Goal: Task Accomplishment & Management: Use online tool/utility

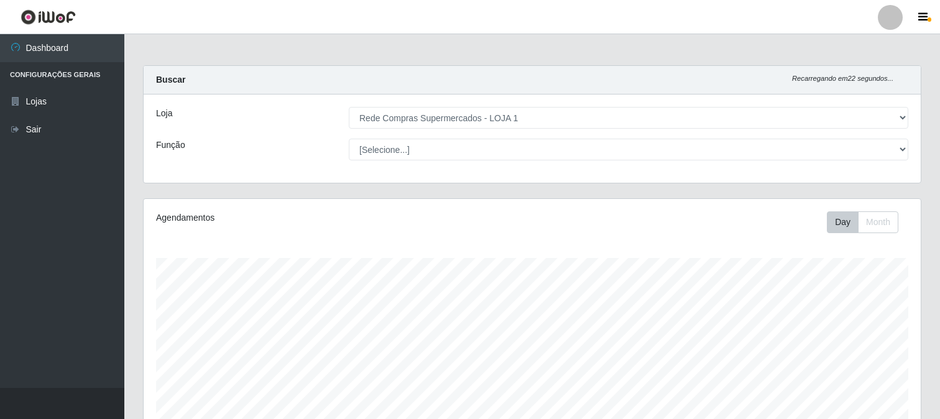
select select "158"
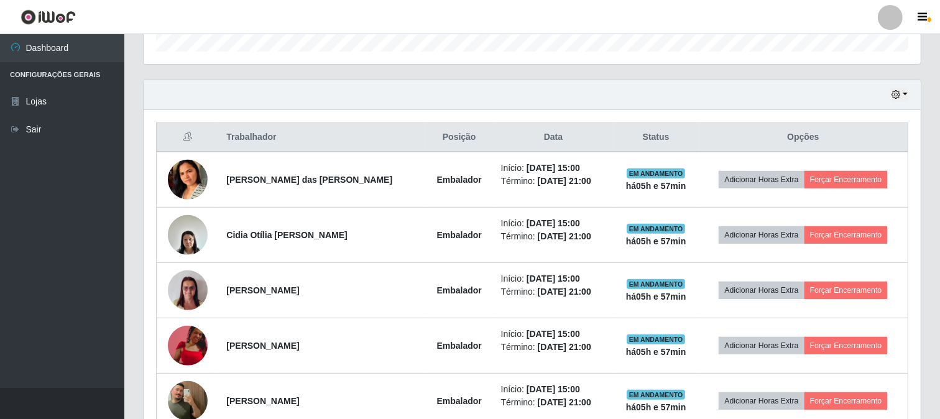
scroll to position [257, 777]
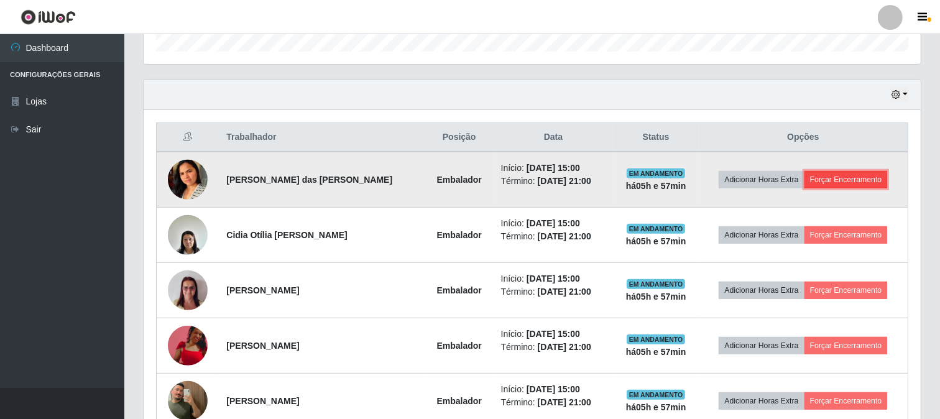
click at [831, 174] on button "Forçar Encerramento" at bounding box center [846, 179] width 83 height 17
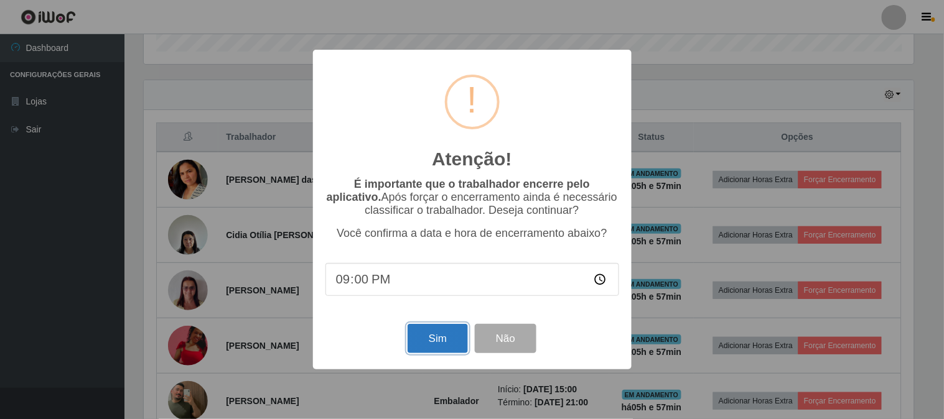
click at [457, 336] on button "Sim" at bounding box center [437, 338] width 60 height 29
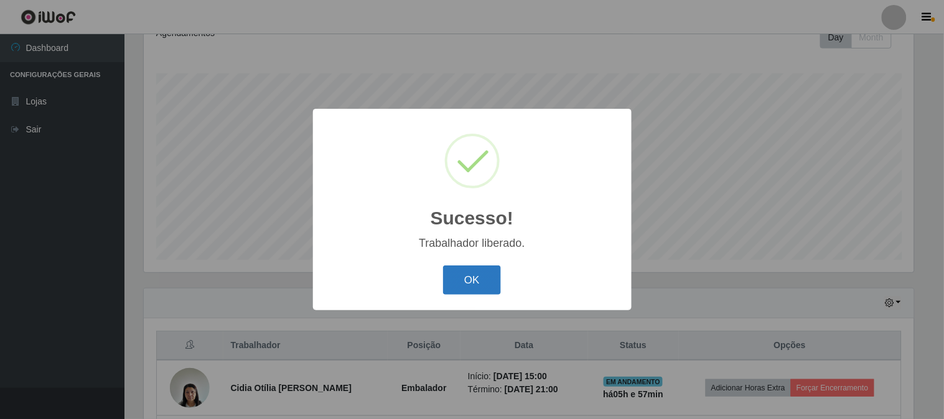
click at [478, 281] on button "OK" at bounding box center [472, 280] width 58 height 29
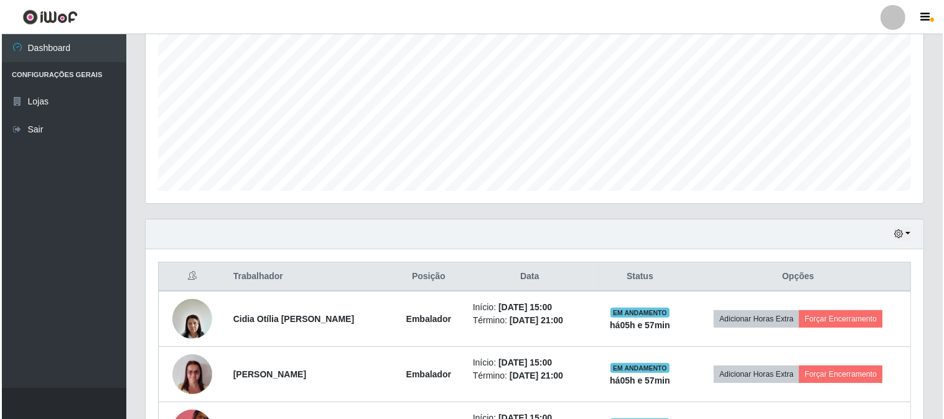
scroll to position [392, 0]
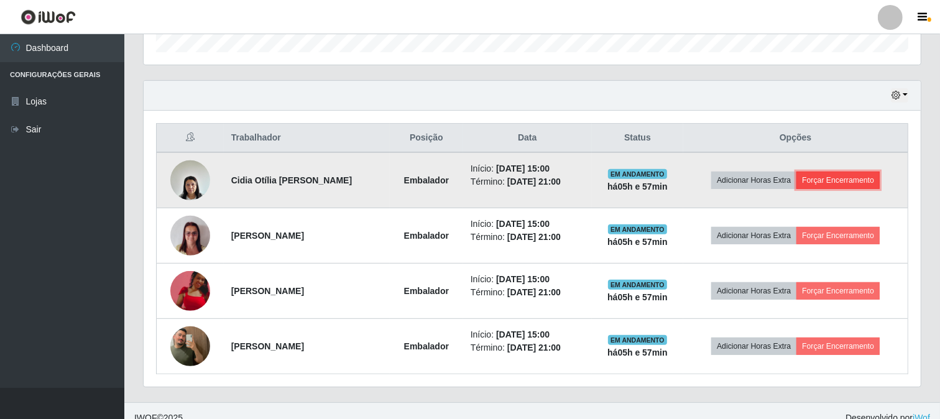
click at [861, 176] on button "Forçar Encerramento" at bounding box center [838, 180] width 83 height 17
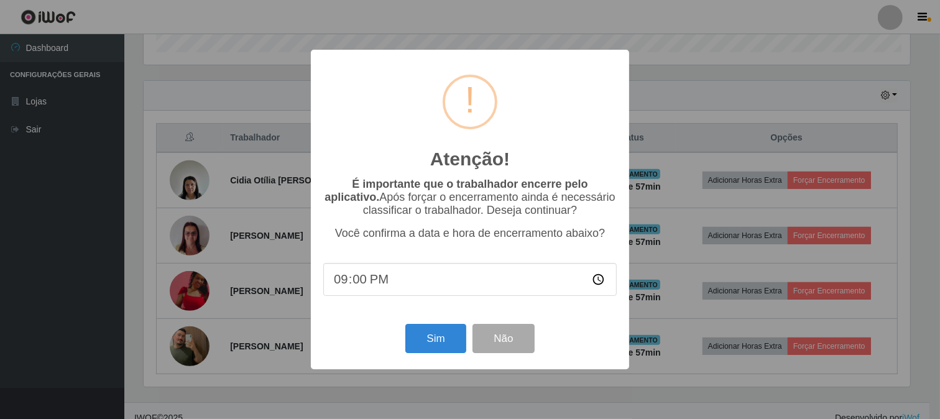
scroll to position [257, 769]
click at [433, 335] on button "Sim" at bounding box center [437, 338] width 60 height 29
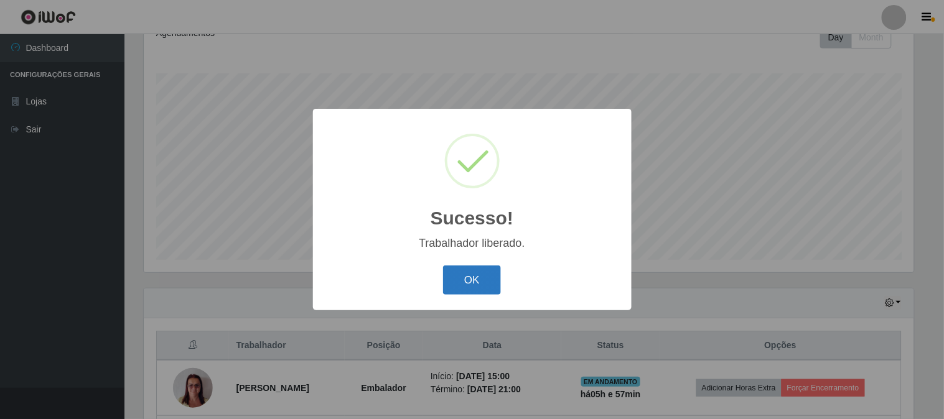
click at [452, 282] on button "OK" at bounding box center [472, 280] width 58 height 29
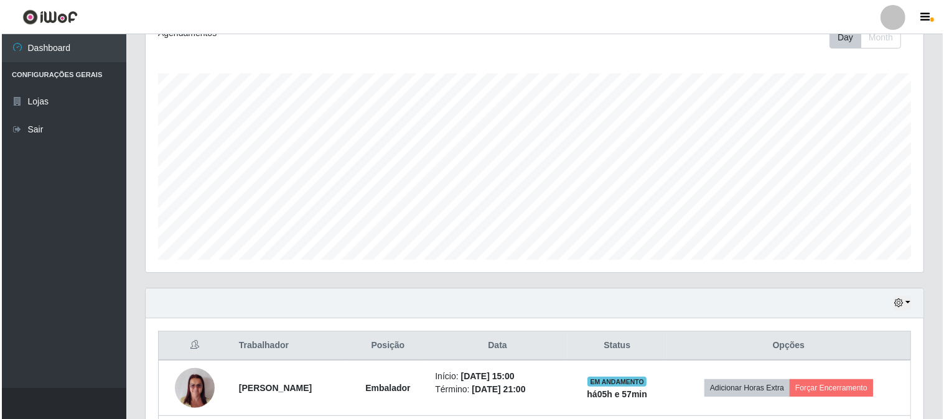
scroll to position [351, 0]
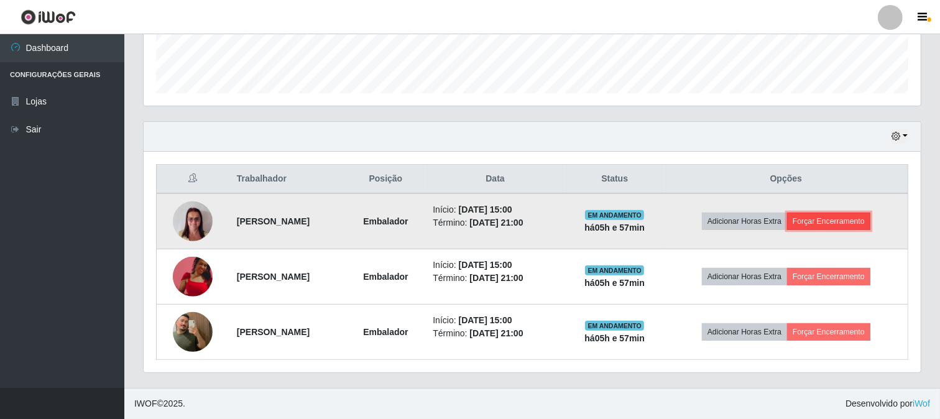
click at [861, 226] on button "Forçar Encerramento" at bounding box center [828, 221] width 83 height 17
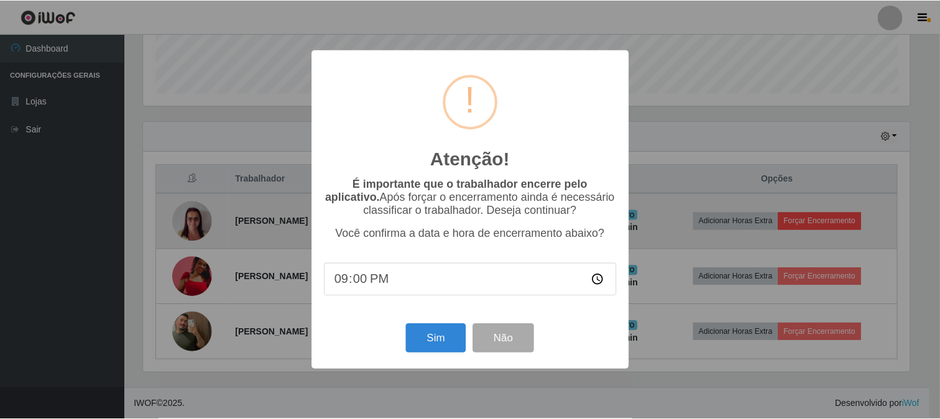
scroll to position [257, 769]
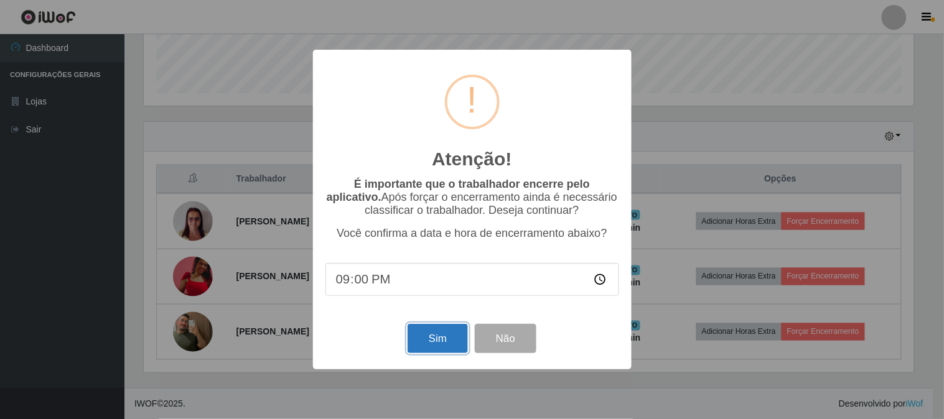
click at [440, 333] on button "Sim" at bounding box center [437, 338] width 60 height 29
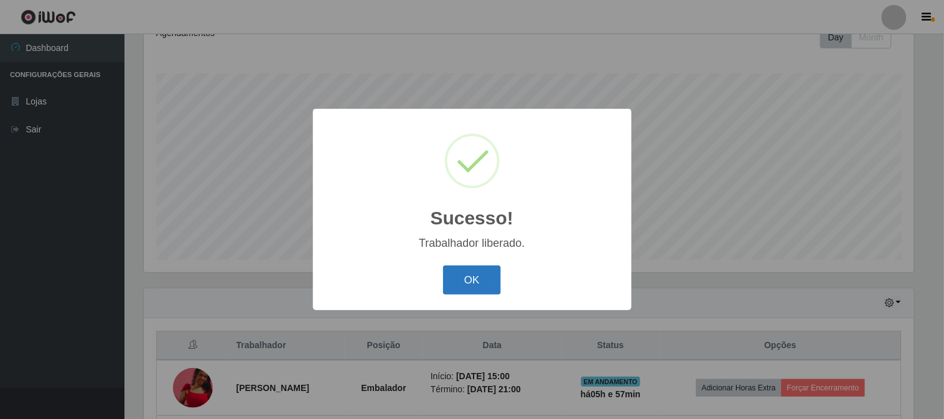
click at [481, 277] on button "OK" at bounding box center [472, 280] width 58 height 29
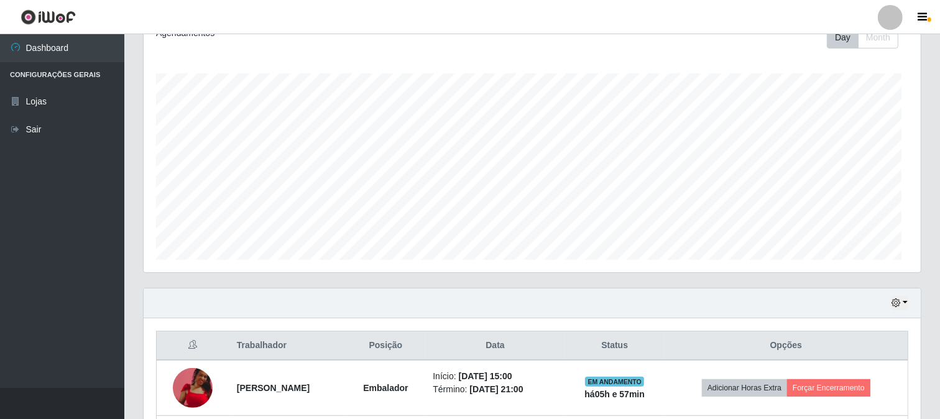
scroll to position [0, 0]
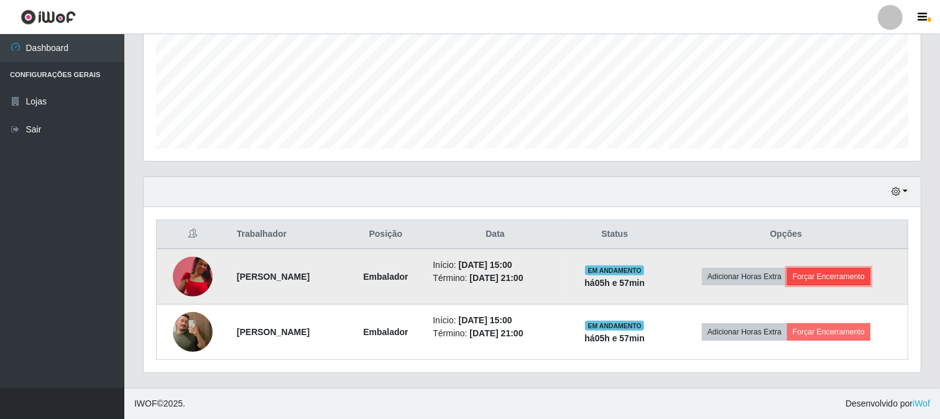
click at [822, 281] on button "Forçar Encerramento" at bounding box center [828, 276] width 83 height 17
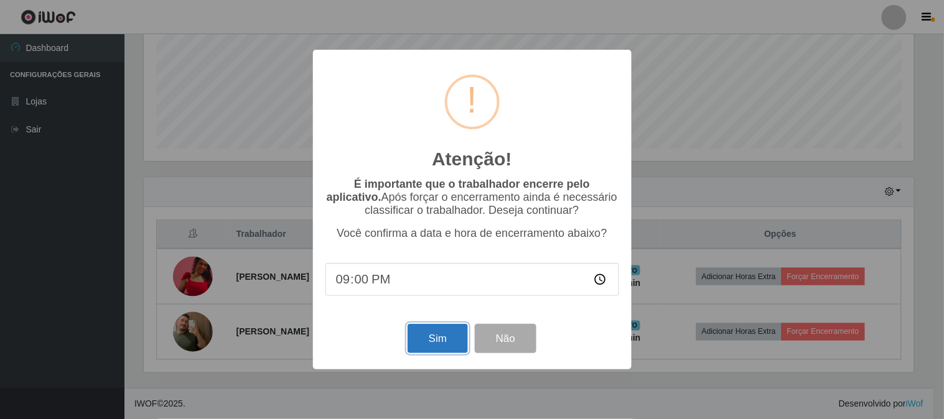
click at [440, 339] on button "Sim" at bounding box center [437, 338] width 60 height 29
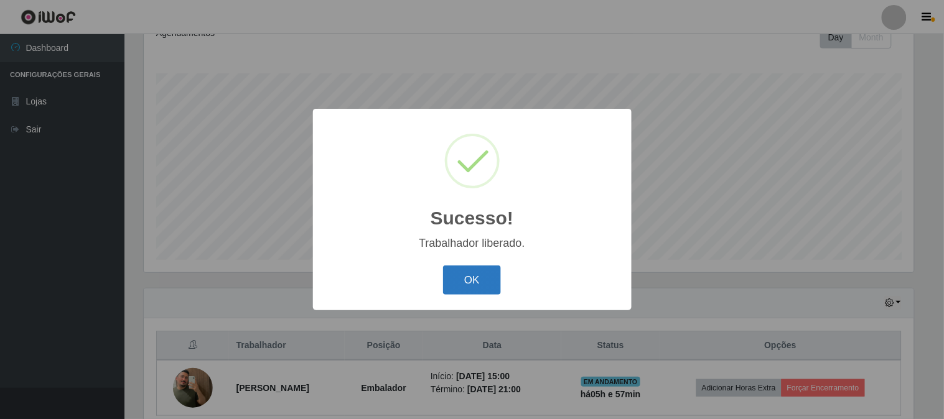
click at [493, 284] on button "OK" at bounding box center [472, 280] width 58 height 29
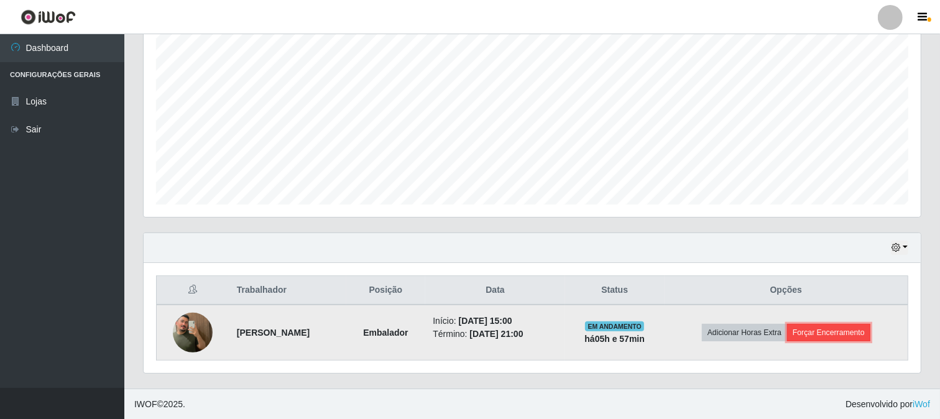
click at [838, 332] on button "Forçar Encerramento" at bounding box center [828, 332] width 83 height 17
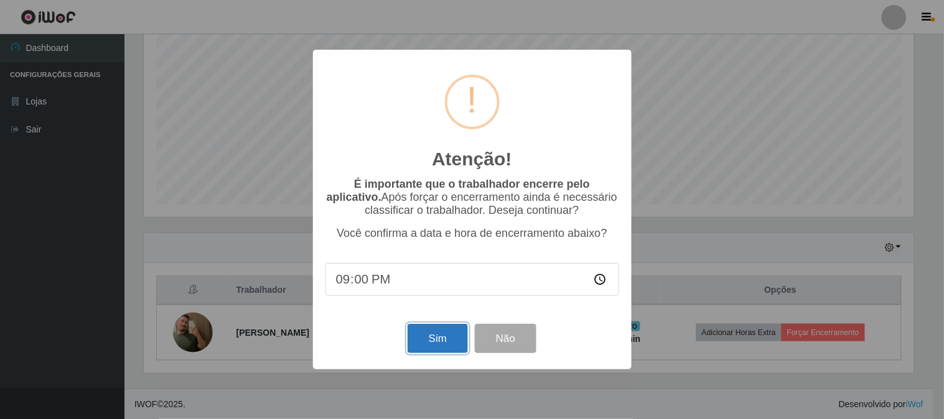
click at [425, 337] on button "Sim" at bounding box center [437, 338] width 60 height 29
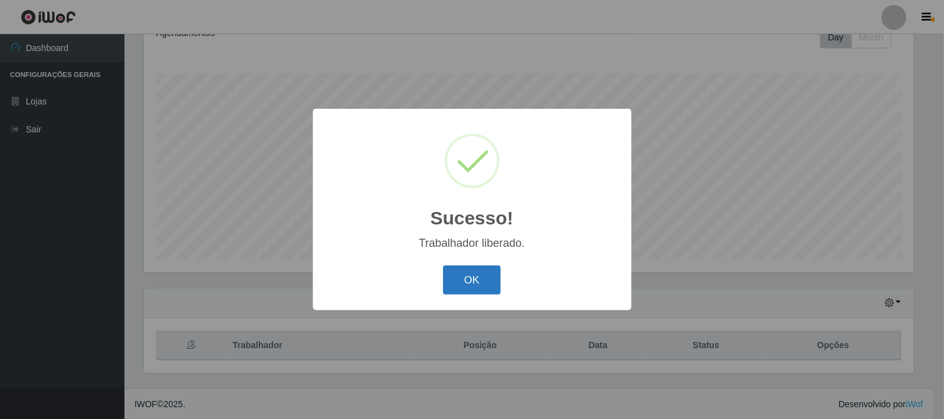
click at [480, 284] on button "OK" at bounding box center [472, 280] width 58 height 29
